Goal: Information Seeking & Learning: Check status

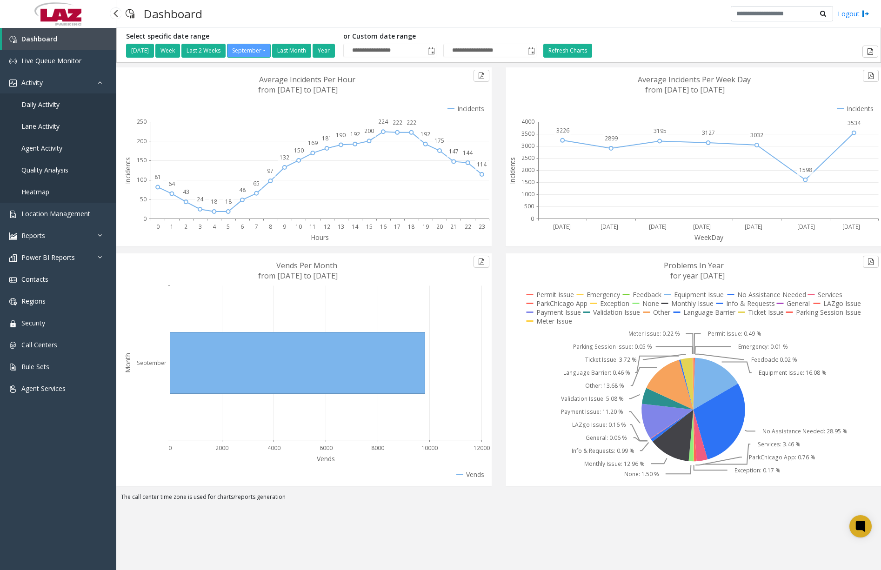
click at [55, 103] on span "Daily Activity" at bounding box center [40, 104] width 38 height 9
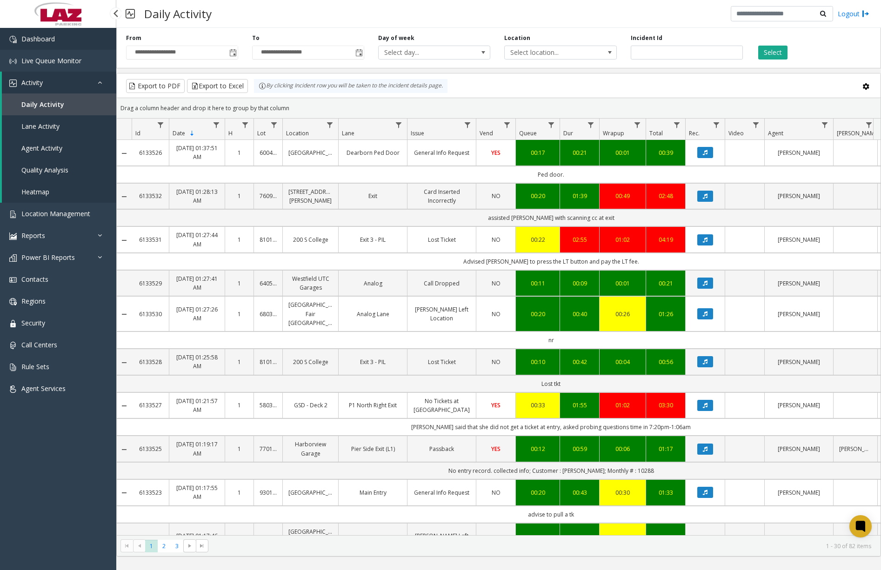
click at [75, 36] on link "Dashboard" at bounding box center [58, 39] width 116 height 22
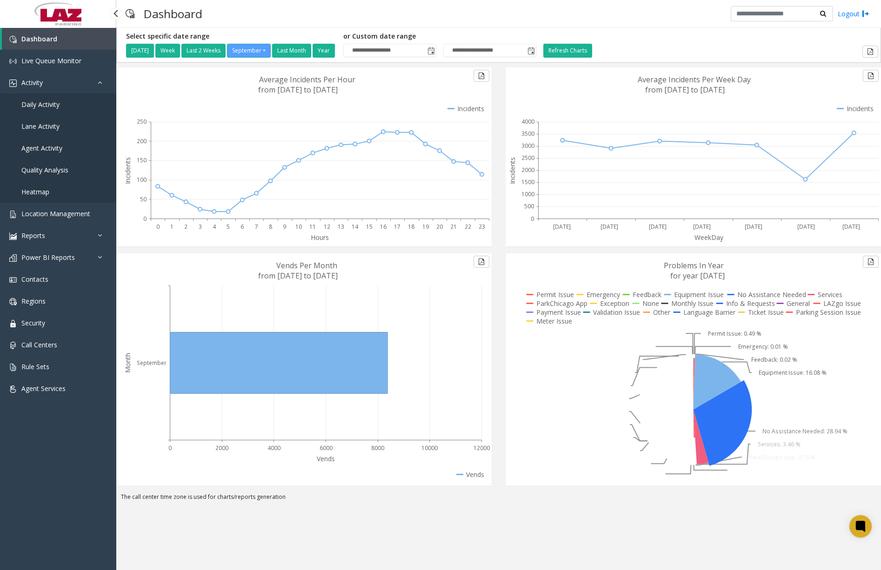
click at [58, 106] on span "Daily Activity" at bounding box center [40, 104] width 38 height 9
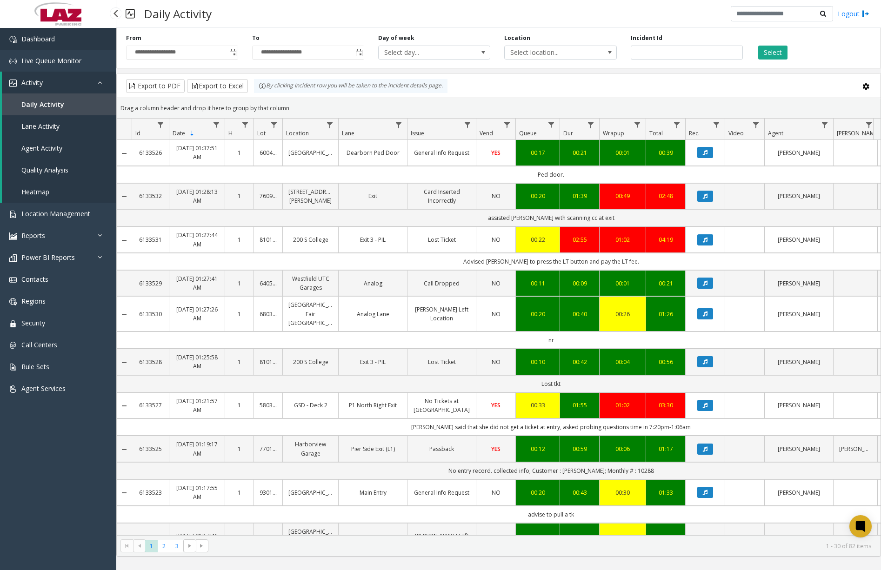
click at [68, 38] on link "Dashboard" at bounding box center [58, 39] width 116 height 22
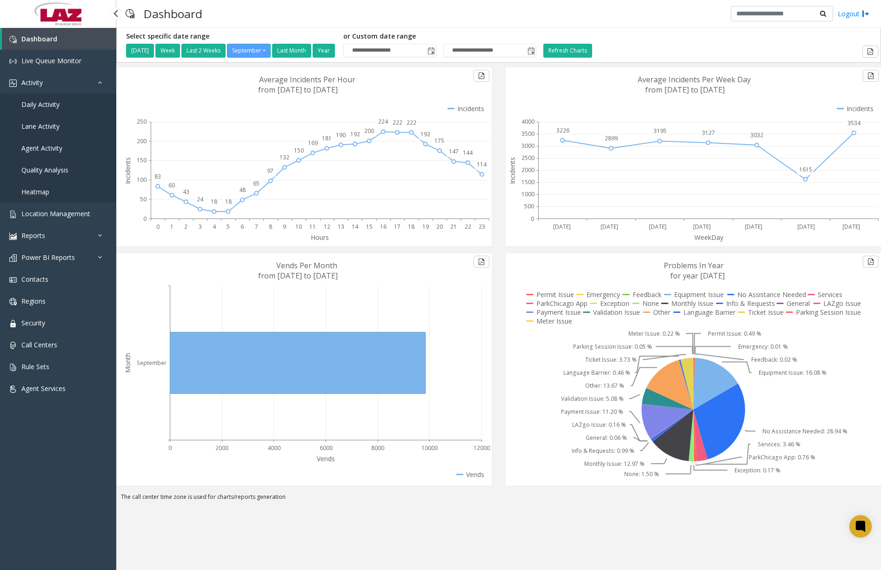
click at [60, 101] on link "Daily Activity" at bounding box center [58, 104] width 116 height 22
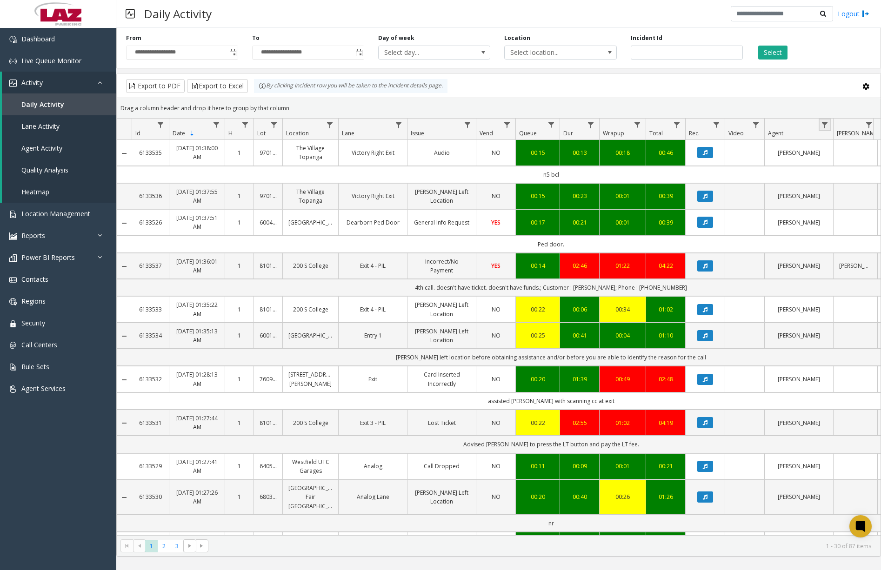
click at [830, 126] on link "Data table" at bounding box center [824, 125] width 13 height 13
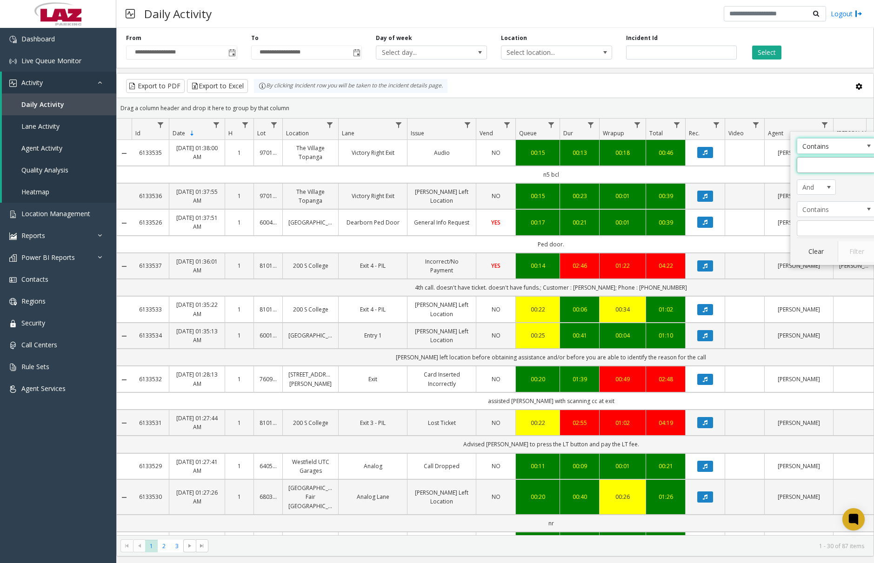
click at [837, 171] on input "Agent Filter" at bounding box center [836, 165] width 79 height 16
type input "******"
click at [852, 249] on button "Filter" at bounding box center [856, 251] width 38 height 20
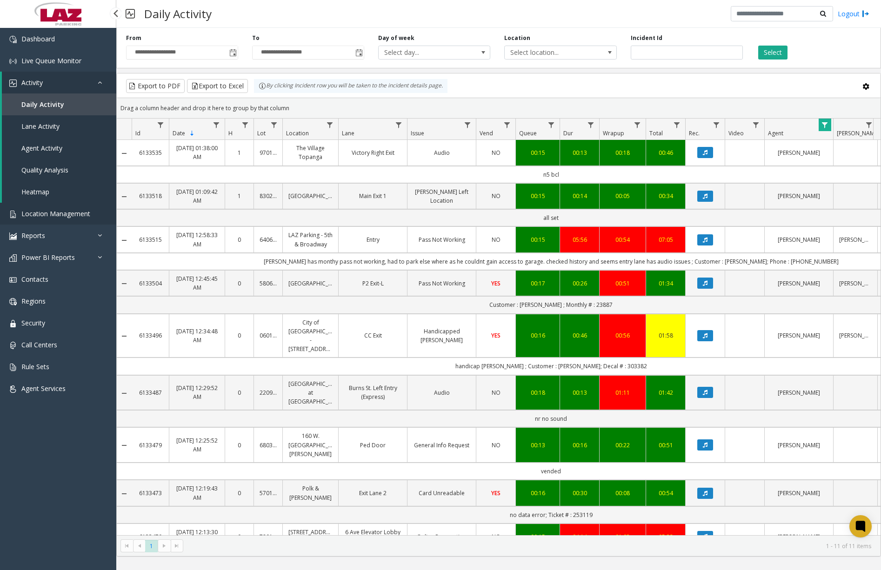
click at [81, 218] on span "Location Management" at bounding box center [55, 213] width 69 height 9
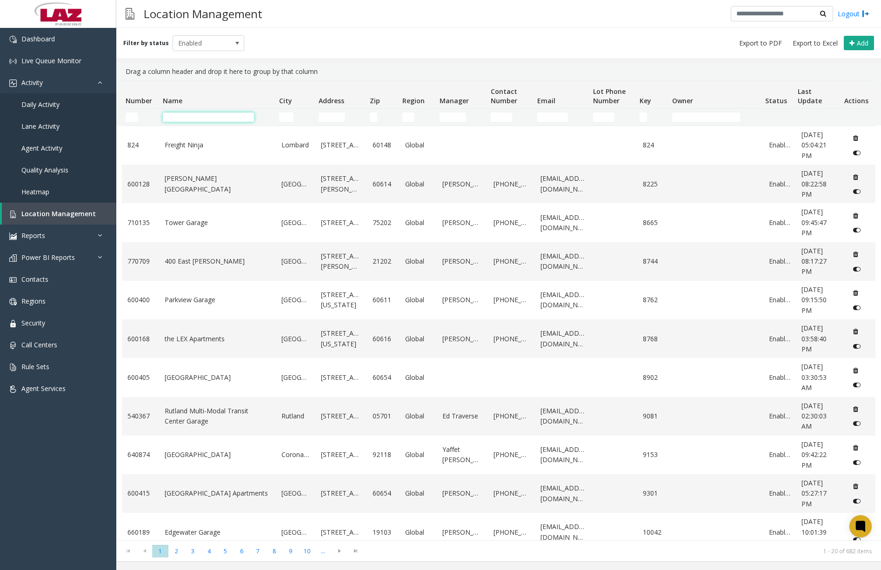
click at [217, 120] on input "Name Filter" at bounding box center [208, 117] width 91 height 9
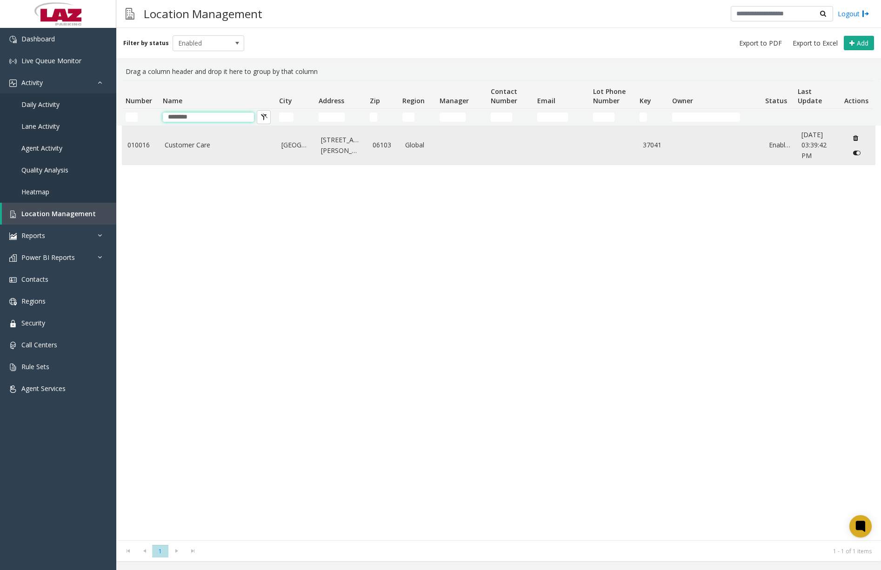
type input "********"
click at [203, 151] on td "Customer Care" at bounding box center [217, 145] width 117 height 39
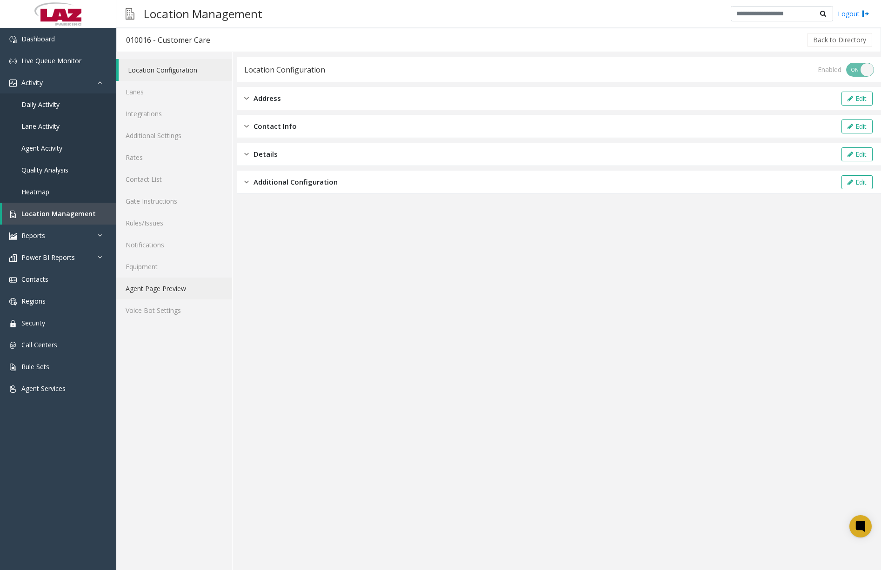
click at [173, 290] on link "Agent Page Preview" at bounding box center [174, 289] width 116 height 22
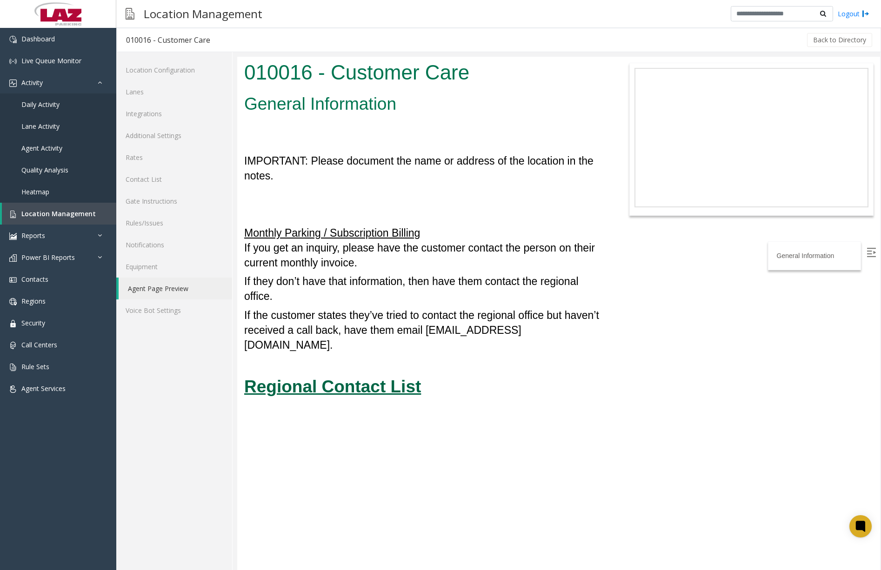
click at [363, 377] on u "Regional Contact List" at bounding box center [332, 386] width 177 height 19
click at [58, 38] on link "Dashboard" at bounding box center [58, 39] width 116 height 22
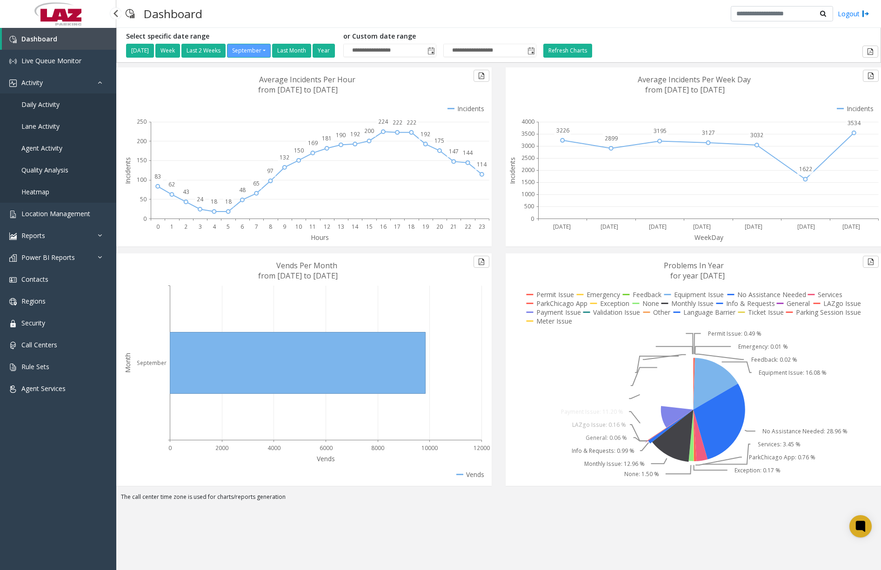
click at [58, 106] on span "Daily Activity" at bounding box center [40, 104] width 38 height 9
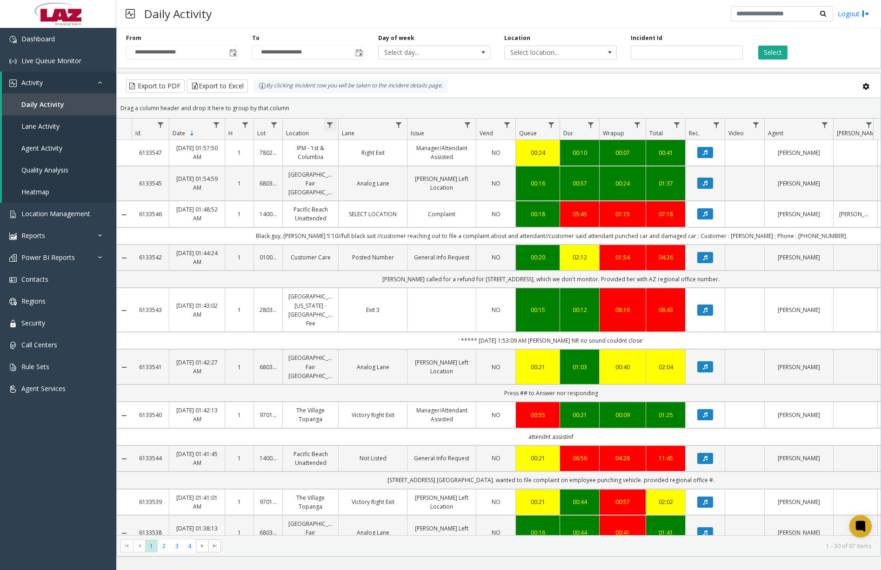
click at [329, 127] on span "Data table" at bounding box center [329, 124] width 7 height 7
click at [360, 162] on input "Location Filter" at bounding box center [370, 165] width 79 height 16
type input "******"
click at [387, 248] on button "Filter" at bounding box center [391, 251] width 38 height 20
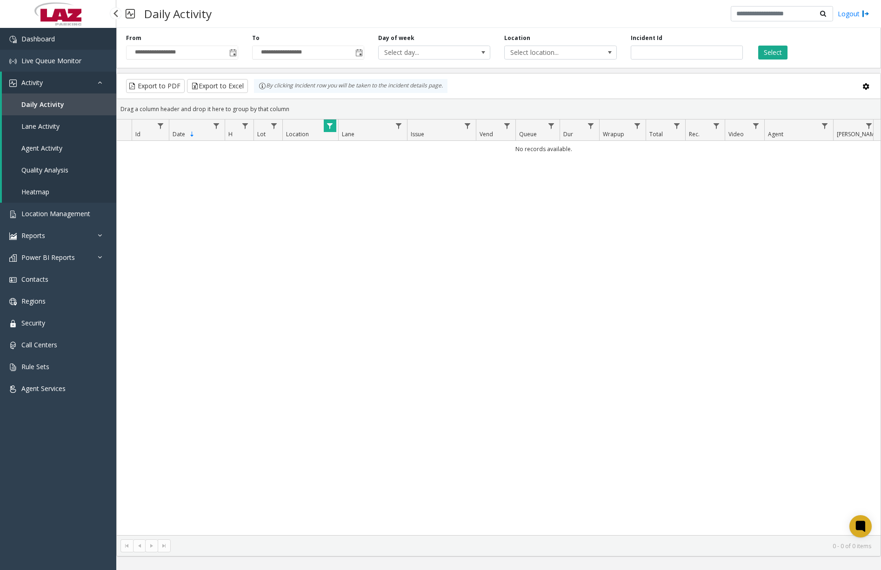
click at [80, 43] on link "Dashboard" at bounding box center [58, 39] width 116 height 22
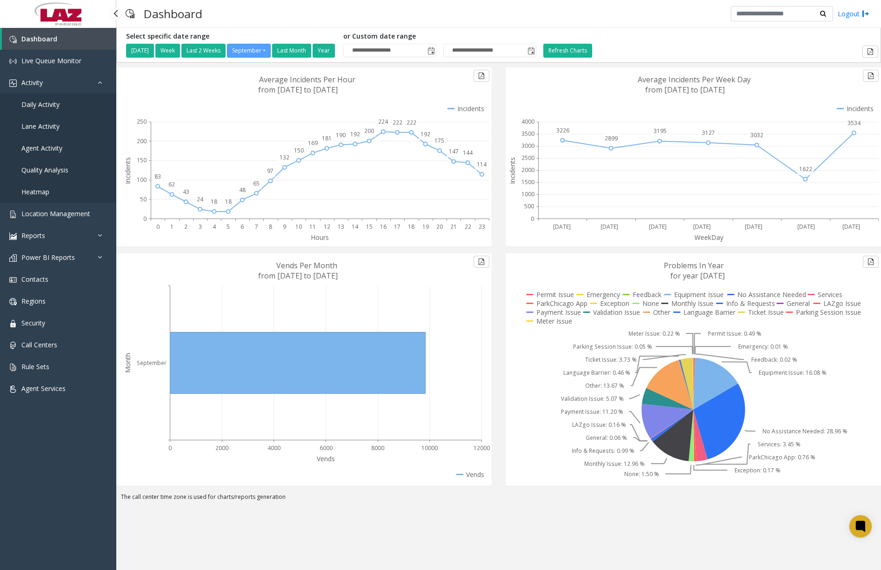
click at [56, 103] on span "Daily Activity" at bounding box center [40, 104] width 38 height 9
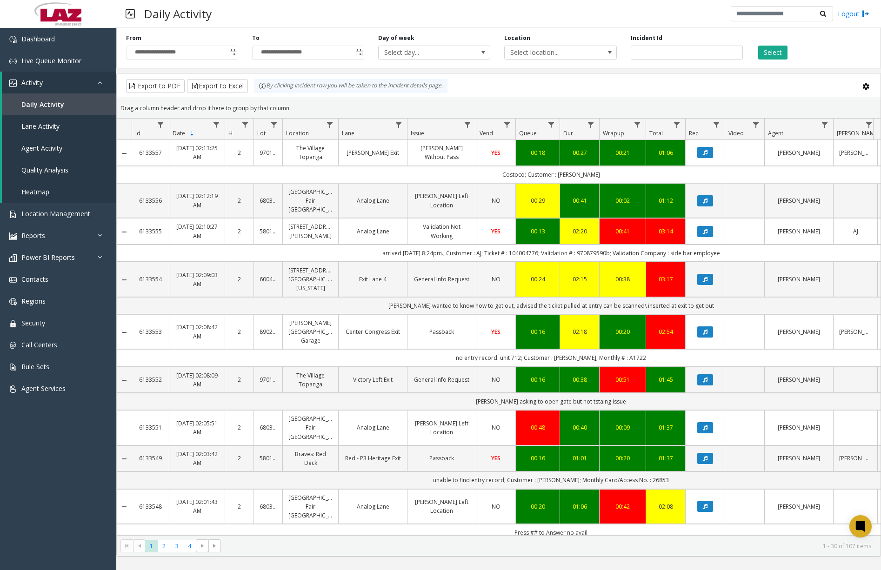
click at [831, 125] on th "Agent" at bounding box center [798, 129] width 69 height 21
click at [827, 125] on span "Data table" at bounding box center [824, 124] width 7 height 7
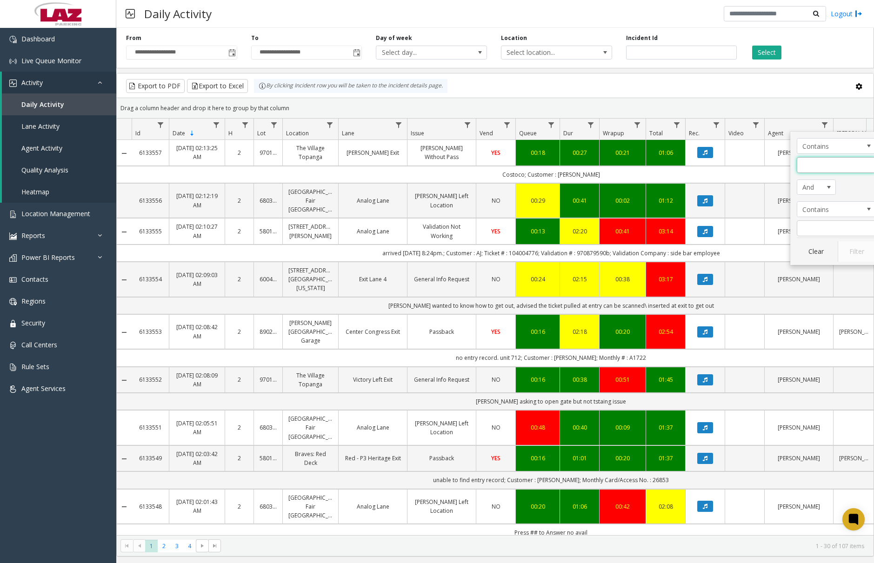
click at [831, 165] on input "Agent Filter" at bounding box center [836, 165] width 79 height 16
type input "****"
click at [845, 252] on button "Filter" at bounding box center [856, 251] width 38 height 20
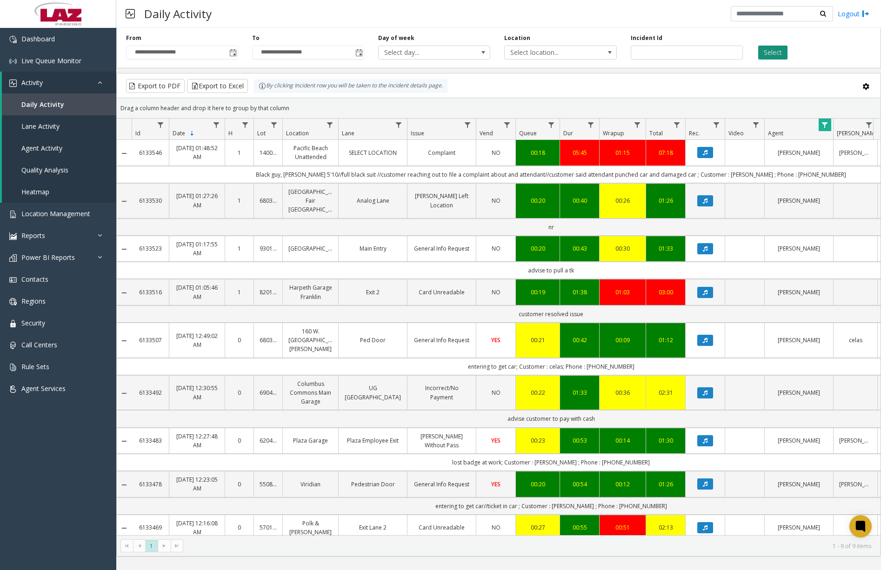
click at [770, 57] on button "Select" at bounding box center [772, 53] width 29 height 14
click at [82, 42] on link "Dashboard" at bounding box center [58, 39] width 116 height 22
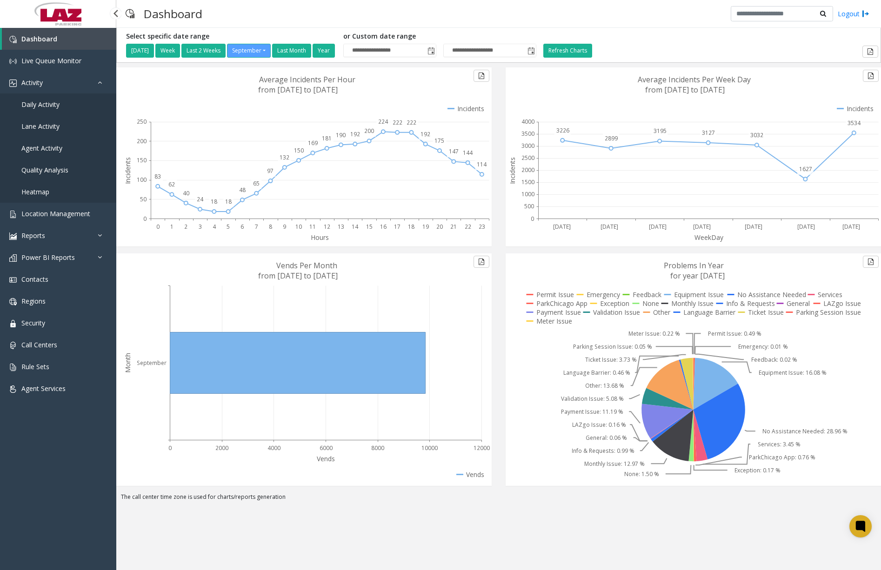
click at [46, 108] on span "Daily Activity" at bounding box center [40, 104] width 38 height 9
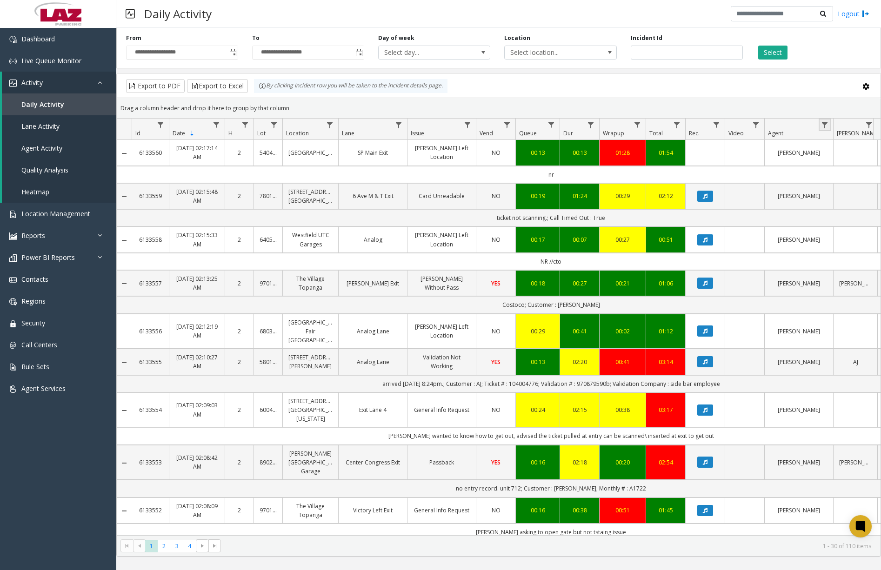
click at [830, 128] on link "Data table" at bounding box center [824, 125] width 13 height 13
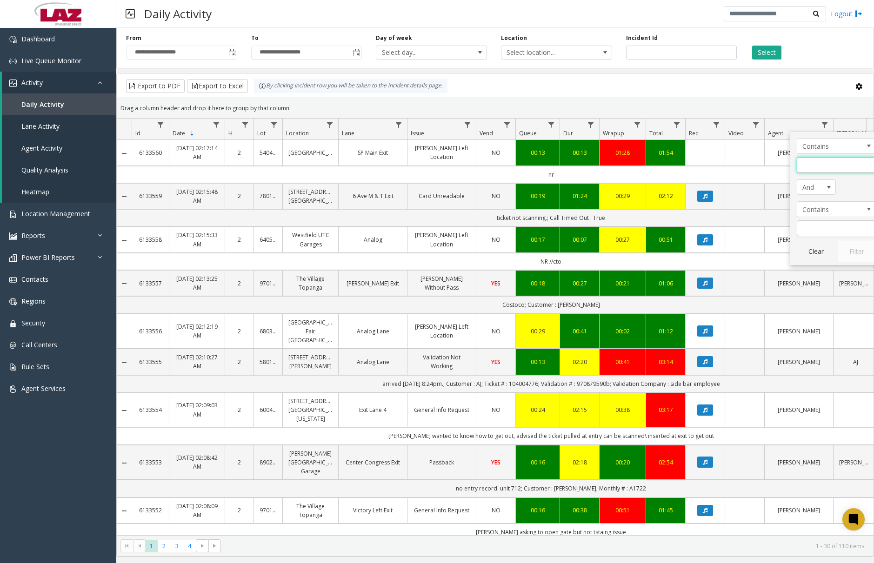
click at [830, 158] on input "Agent Filter" at bounding box center [836, 165] width 79 height 16
type input "****"
click at [853, 246] on button "Filter" at bounding box center [856, 251] width 38 height 20
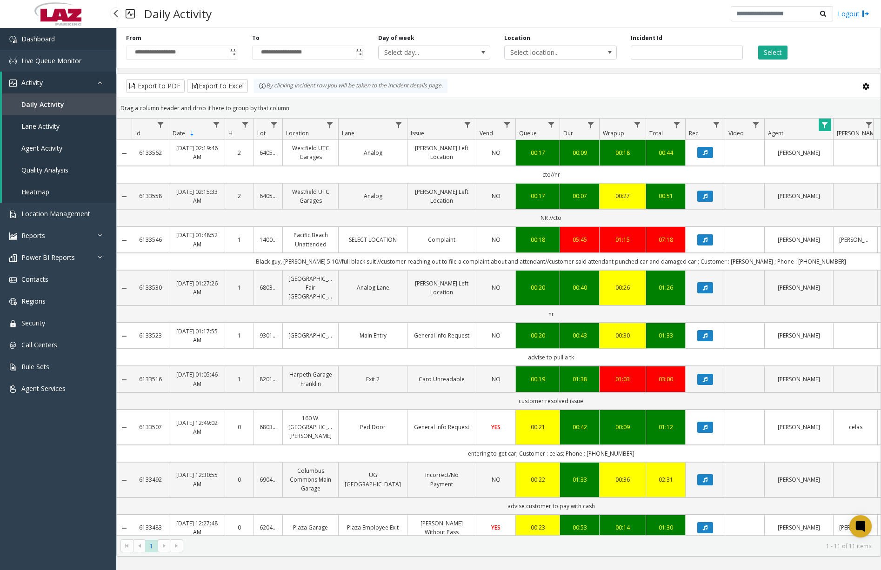
click at [62, 38] on link "Dashboard" at bounding box center [58, 39] width 116 height 22
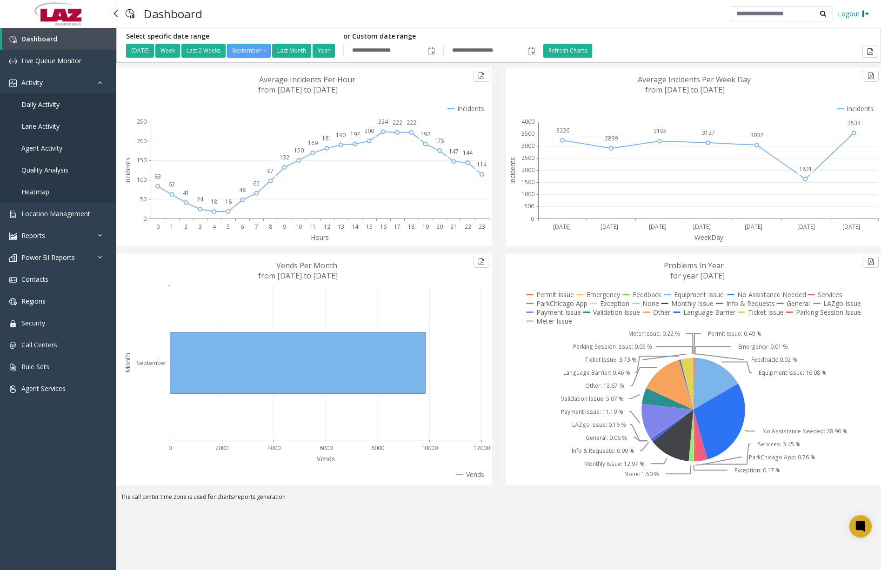
click at [45, 100] on span "Daily Activity" at bounding box center [40, 104] width 38 height 9
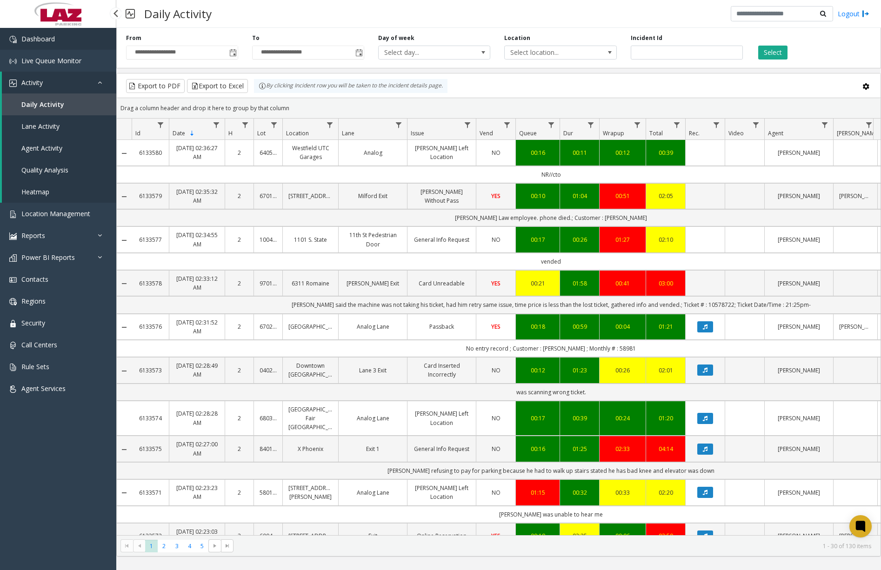
click at [64, 40] on link "Dashboard" at bounding box center [58, 39] width 116 height 22
